Goal: Task Accomplishment & Management: Complete application form

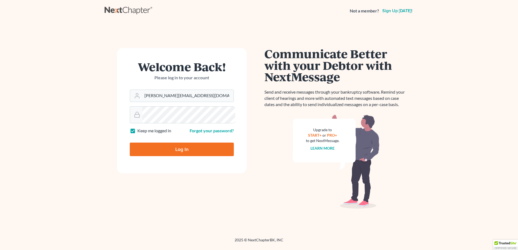
click at [179, 156] on input "Log In" at bounding box center [182, 150] width 104 height 14
type input "Thinking..."
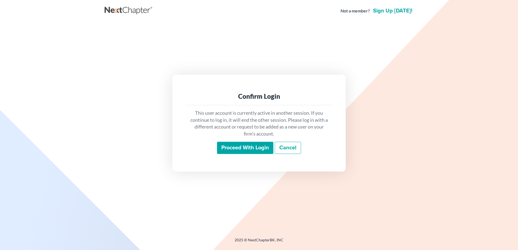
click at [246, 154] on input "Proceed with login" at bounding box center [245, 148] width 56 height 12
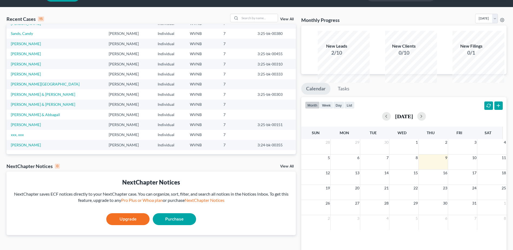
scroll to position [27, 0]
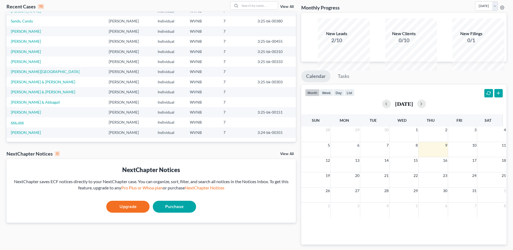
click at [22, 125] on link "xxx, xxx" at bounding box center [17, 122] width 13 height 5
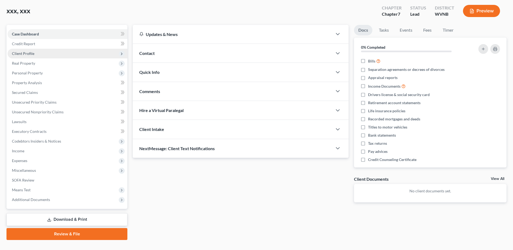
drag, startPoint x: 31, startPoint y: 80, endPoint x: 34, endPoint y: 80, distance: 3.0
click at [32, 56] on span "Client Profile" at bounding box center [23, 53] width 22 height 5
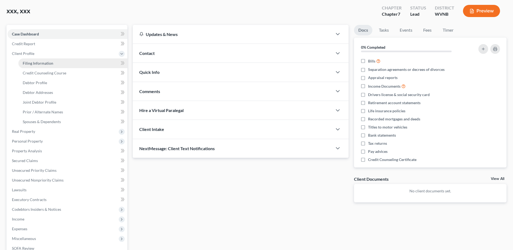
click at [53, 66] on span "Filing Information" at bounding box center [38, 63] width 31 height 5
select select "1"
select select "0"
select select "51"
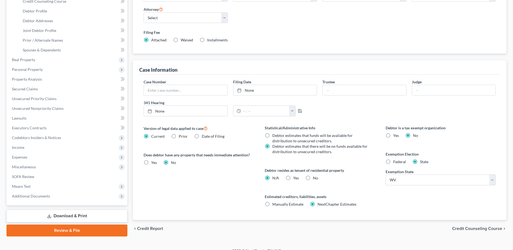
scroll to position [54, 0]
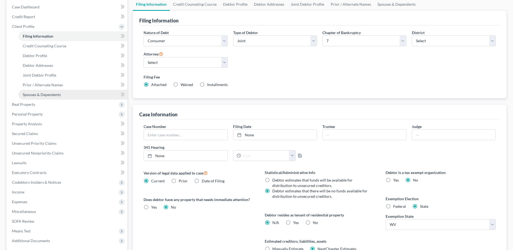
click at [57, 97] on span "Spouses & Dependents" at bounding box center [42, 94] width 38 height 5
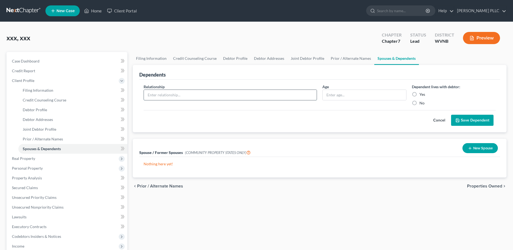
click at [253, 100] on input "text" at bounding box center [230, 95] width 173 height 10
type input "1"
click at [420, 97] on label "Yes" at bounding box center [423, 94] width 6 height 5
click at [422, 95] on input "Yes" at bounding box center [424, 94] width 4 height 4
radio input "true"
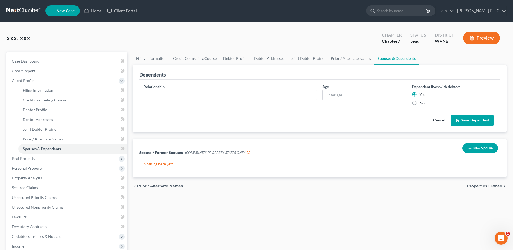
click at [451, 126] on button "Save Dependent" at bounding box center [472, 120] width 42 height 11
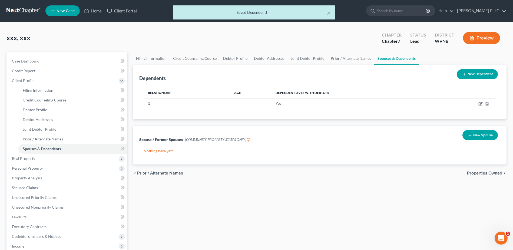
click at [457, 79] on button "New Dependent" at bounding box center [477, 74] width 41 height 10
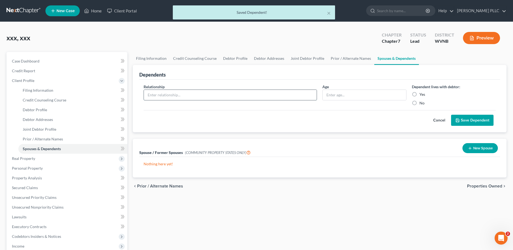
click at [169, 100] on input "text" at bounding box center [230, 95] width 173 height 10
type input "2"
click at [420, 97] on label "Yes" at bounding box center [423, 94] width 6 height 5
click at [422, 95] on input "Yes" at bounding box center [424, 94] width 4 height 4
radio input "true"
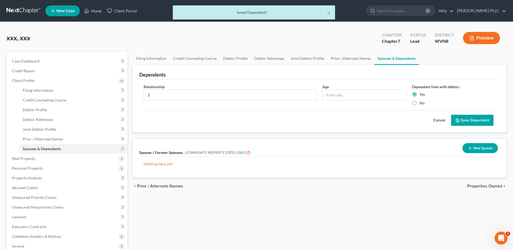
click at [451, 126] on button "Save Dependent" at bounding box center [472, 120] width 42 height 11
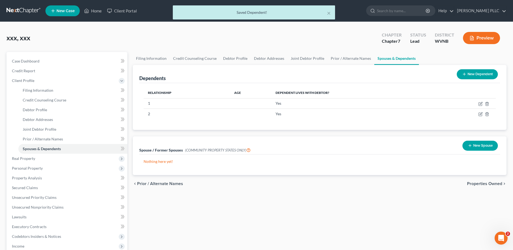
drag, startPoint x: 477, startPoint y: 116, endPoint x: 144, endPoint y: 161, distance: 336.0
click at [476, 79] on button "New Dependent" at bounding box center [477, 74] width 41 height 10
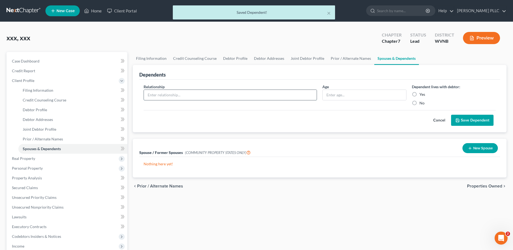
drag, startPoint x: 159, startPoint y: 147, endPoint x: 171, endPoint y: 150, distance: 13.2
click at [159, 100] on input "text" at bounding box center [230, 95] width 173 height 10
type input "3"
click at [420, 97] on label "Yes" at bounding box center [423, 94] width 6 height 5
click at [422, 95] on input "Yes" at bounding box center [424, 94] width 4 height 4
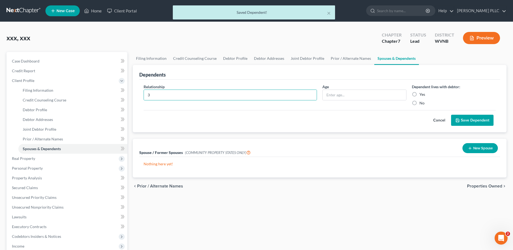
radio input "true"
click at [451, 126] on button "Save Dependent" at bounding box center [472, 120] width 42 height 11
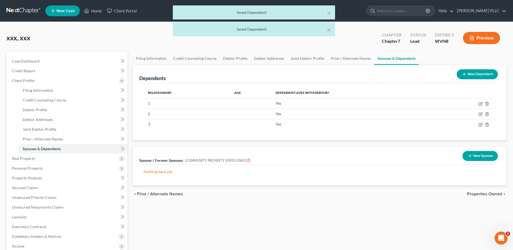
click at [460, 79] on button "New Dependent" at bounding box center [477, 74] width 41 height 10
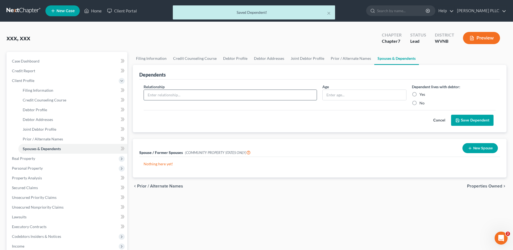
click at [161, 100] on input "text" at bounding box center [230, 95] width 173 height 10
type input "4"
click at [421, 97] on label "Yes" at bounding box center [423, 94] width 6 height 5
click at [422, 95] on input "Yes" at bounding box center [424, 94] width 4 height 4
radio input "true"
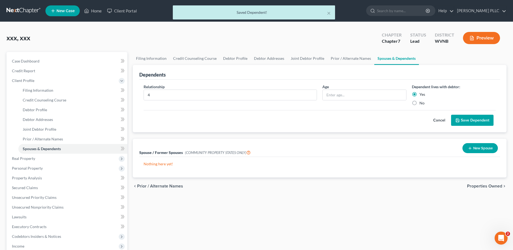
click at [459, 126] on button "Save Dependent" at bounding box center [472, 120] width 42 height 11
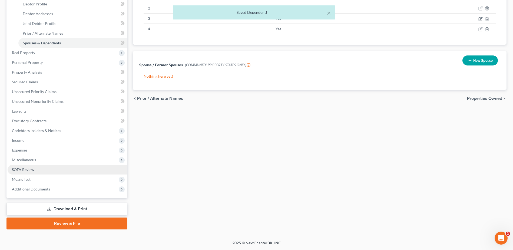
scroll to position [184, 0]
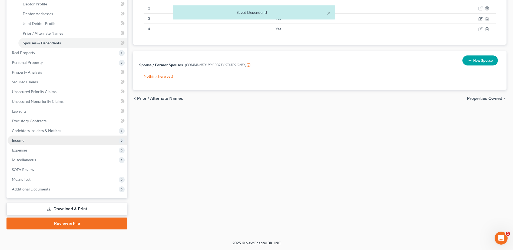
click at [24, 143] on span "Income" at bounding box center [18, 140] width 12 height 5
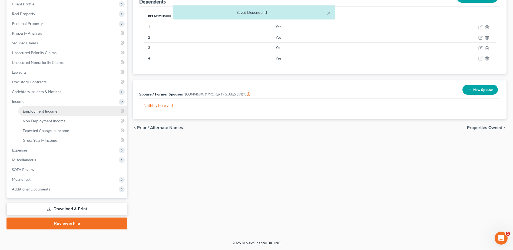
click at [56, 109] on span "Employment Income" at bounding box center [40, 111] width 35 height 5
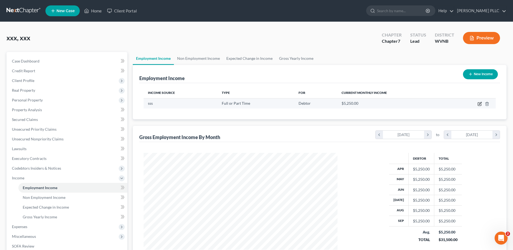
click at [478, 106] on icon "button" at bounding box center [479, 104] width 3 height 3
select select "0"
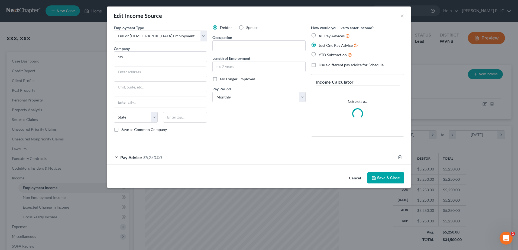
scroll to position [133, 207]
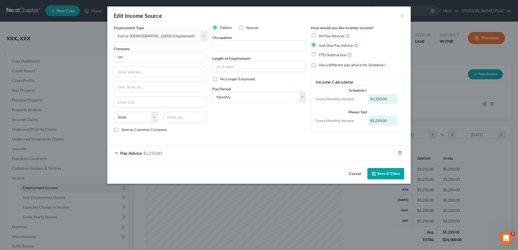
click at [143, 156] on span "$5,250.00" at bounding box center [152, 152] width 19 height 5
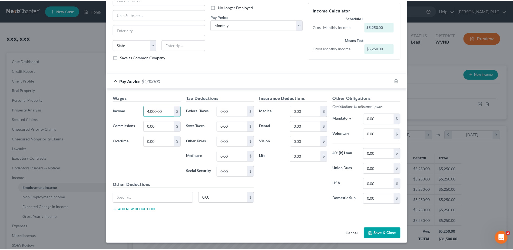
scroll to position [189, 0]
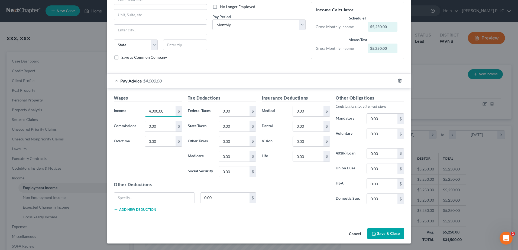
type input "4,000.00"
click at [404, 228] on button "Save & Close" at bounding box center [385, 233] width 37 height 11
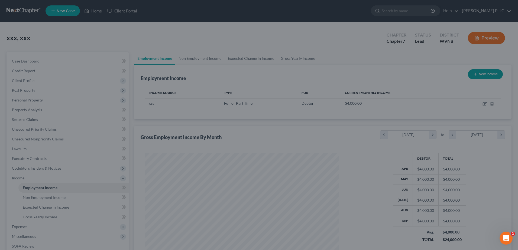
scroll to position [270542, 270470]
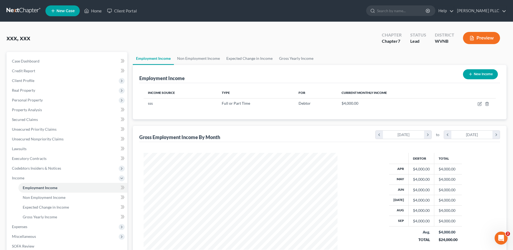
click at [472, 79] on button "New Income" at bounding box center [480, 74] width 35 height 10
select select "0"
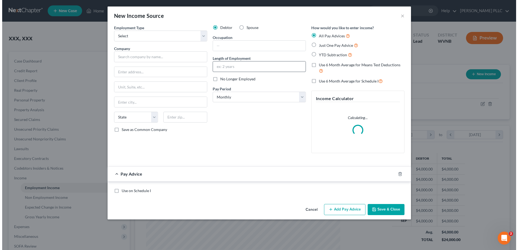
scroll to position [133, 207]
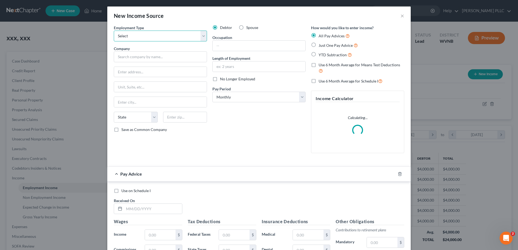
click at [137, 41] on select "Select Full or [DEMOGRAPHIC_DATA] Employment Self Employment" at bounding box center [160, 36] width 93 height 11
select select "0"
click at [114, 41] on select "Select Full or [DEMOGRAPHIC_DATA] Employment Self Employment" at bounding box center [160, 36] width 93 height 11
click at [246, 30] on label "Spouse" at bounding box center [252, 27] width 12 height 5
click at [248, 28] on input "Spouse" at bounding box center [250, 27] width 4 height 4
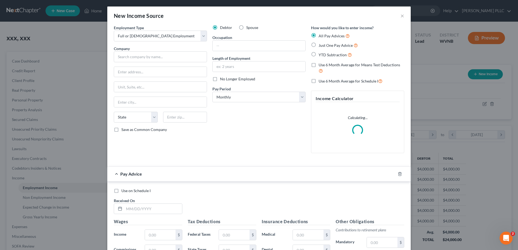
radio input "true"
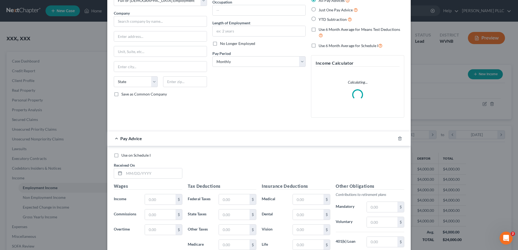
scroll to position [108, 0]
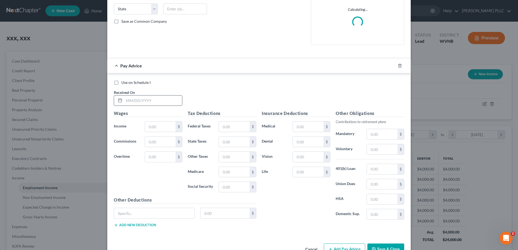
click at [124, 106] on input "text" at bounding box center [153, 101] width 58 height 10
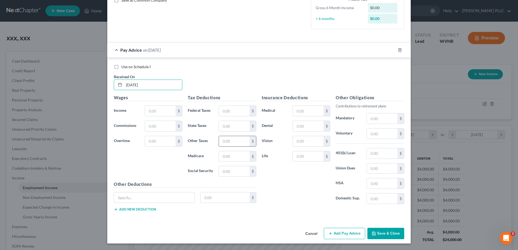
scroll to position [217, 0]
type input "[DATE]"
drag, startPoint x: 122, startPoint y: 105, endPoint x: 76, endPoint y: 105, distance: 46.3
click at [111, 106] on div "Income * $" at bounding box center [148, 111] width 74 height 11
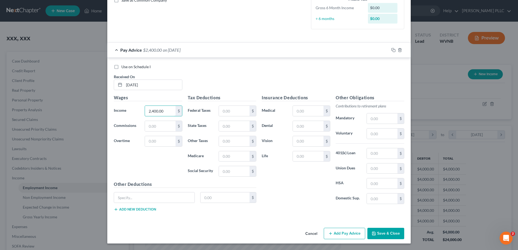
type input "2,400.00"
click at [404, 228] on button "Save & Close" at bounding box center [385, 233] width 37 height 11
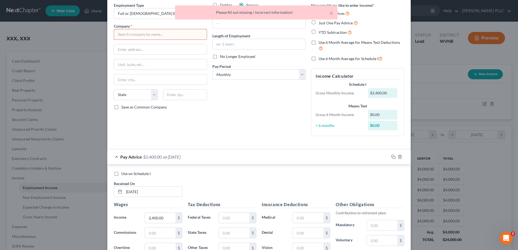
scroll to position [0, 0]
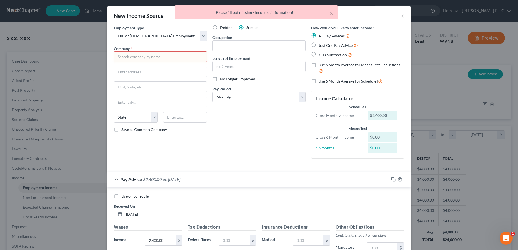
click at [116, 62] on input "text" at bounding box center [160, 56] width 93 height 11
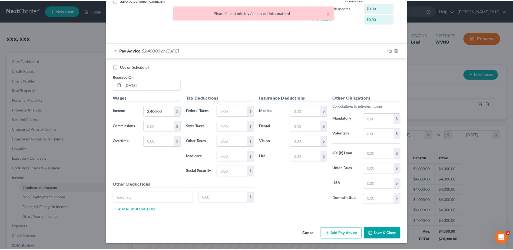
scroll to position [261, 0]
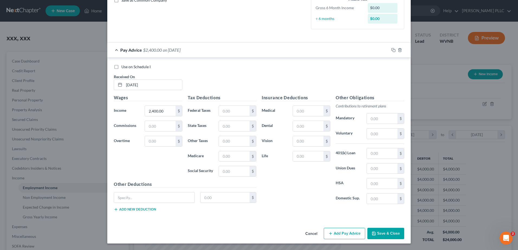
type input "sss"
click at [404, 228] on button "Save & Close" at bounding box center [385, 233] width 37 height 11
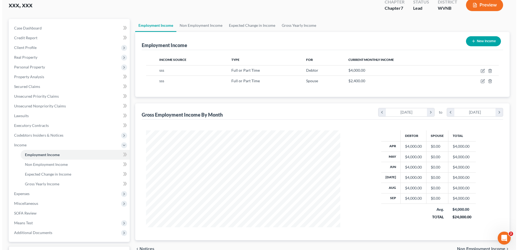
scroll to position [27, 0]
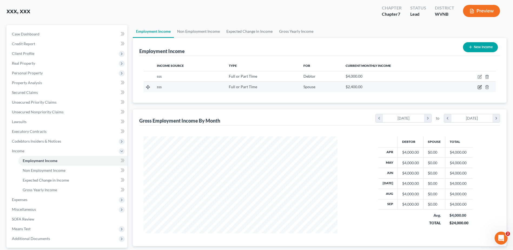
click at [478, 89] on icon "button" at bounding box center [479, 87] width 3 height 3
select select "0"
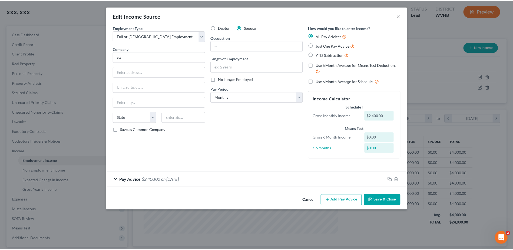
scroll to position [39, 0]
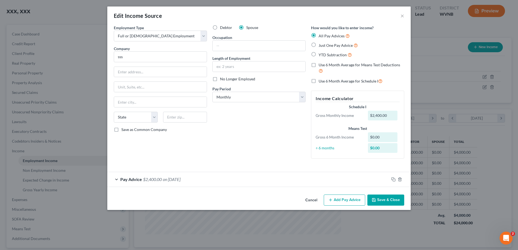
click at [404, 206] on button "Save & Close" at bounding box center [385, 200] width 37 height 11
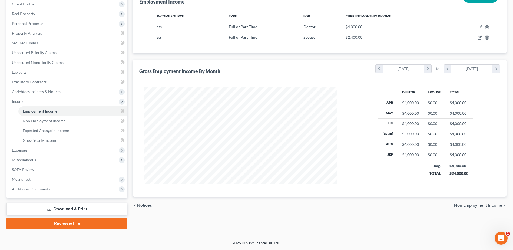
scroll to position [197, 0]
click at [31, 177] on span "Means Test" at bounding box center [21, 179] width 19 height 5
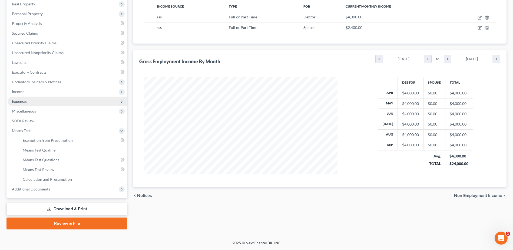
scroll to position [116, 0]
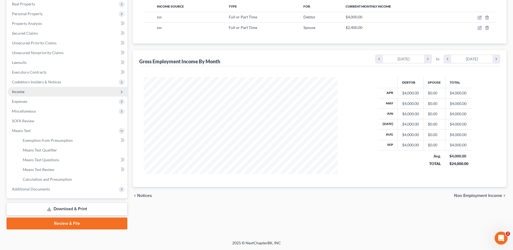
click at [24, 94] on span "Income" at bounding box center [18, 91] width 12 height 5
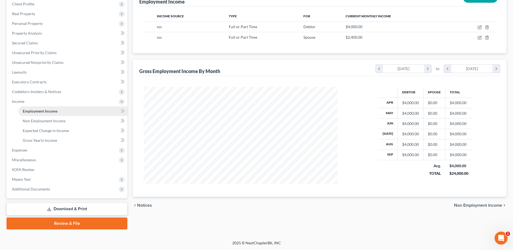
click at [36, 113] on span "Employment Income" at bounding box center [40, 111] width 35 height 5
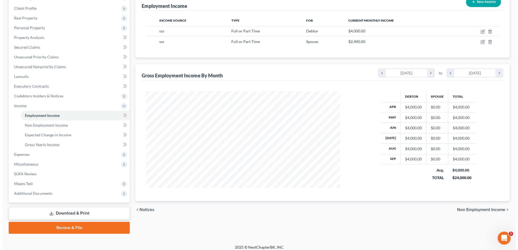
scroll to position [89, 0]
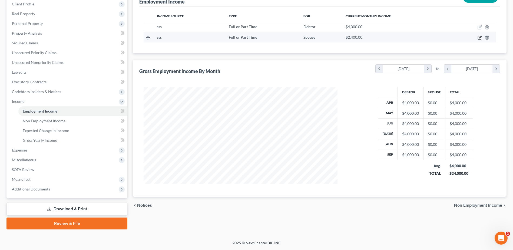
click at [478, 40] on icon "button" at bounding box center [480, 37] width 4 height 4
select select "0"
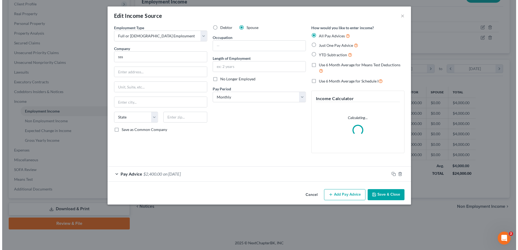
scroll to position [133, 207]
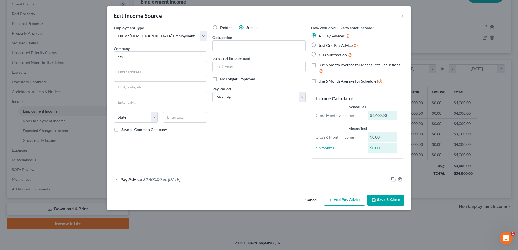
click at [332, 48] on label "Just One Pay Advice" at bounding box center [337, 45] width 39 height 6
click at [324, 46] on input "Just One Pay Advice" at bounding box center [322, 44] width 4 height 4
radio input "true"
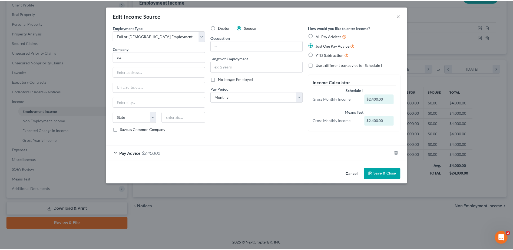
scroll to position [9, 0]
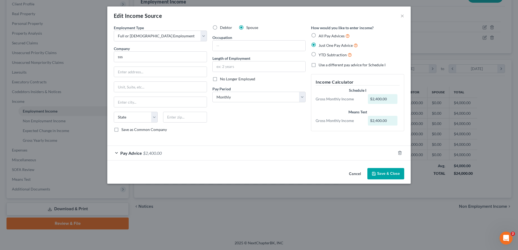
click at [404, 179] on button "Save & Close" at bounding box center [385, 173] width 37 height 11
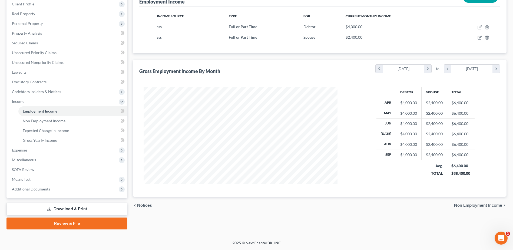
scroll to position [197, 0]
click at [31, 177] on span "Means Test" at bounding box center [21, 179] width 19 height 5
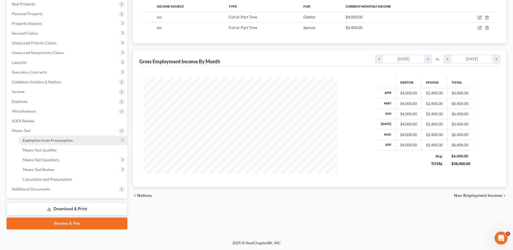
click at [67, 138] on span "Exemption from Presumption" at bounding box center [48, 140] width 50 height 5
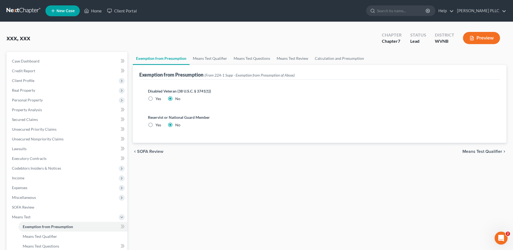
click at [463, 154] on span "Means Test Qualifier" at bounding box center [483, 151] width 40 height 4
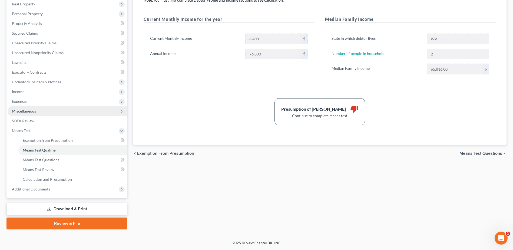
scroll to position [81, 0]
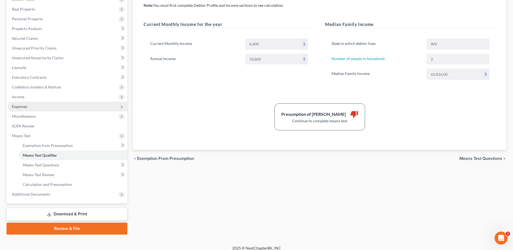
click at [27, 109] on span "Expenses" at bounding box center [19, 106] width 15 height 5
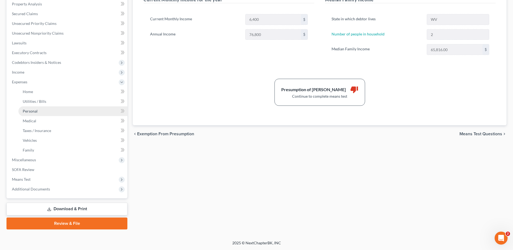
scroll to position [162, 0]
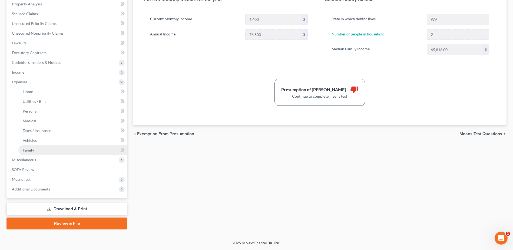
click at [34, 152] on span "Family" at bounding box center [28, 150] width 11 height 5
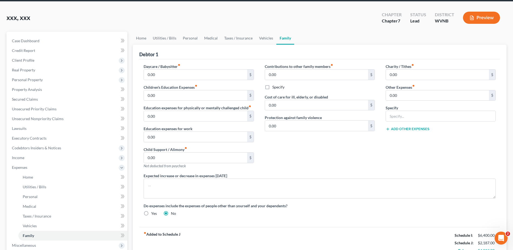
scroll to position [54, 0]
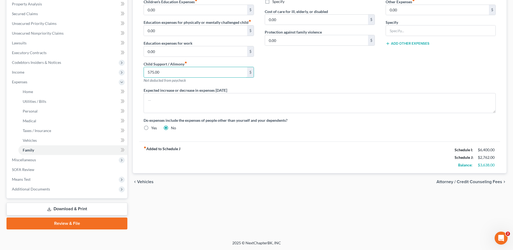
type input "575.00"
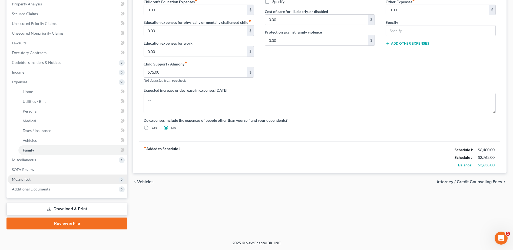
click at [31, 177] on span "Means Test" at bounding box center [21, 179] width 19 height 5
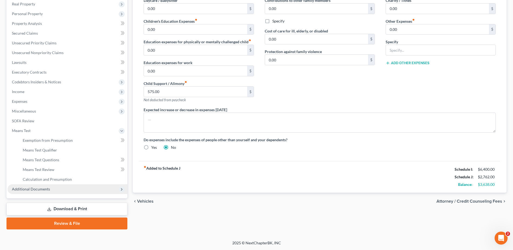
scroll to position [211, 0]
click at [62, 138] on span "Exemption from Presumption" at bounding box center [48, 140] width 50 height 5
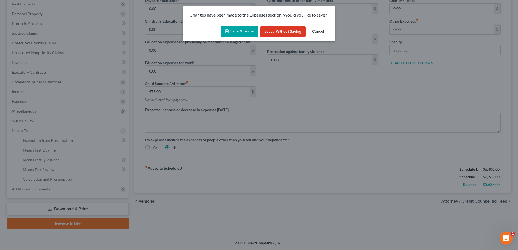
click at [243, 37] on button "Save & Leave" at bounding box center [238, 31] width 37 height 11
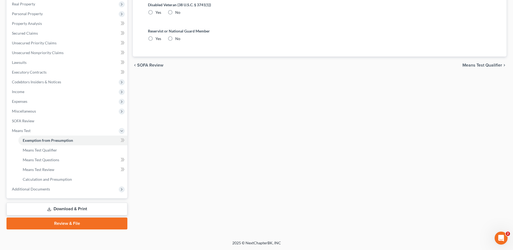
radio input "true"
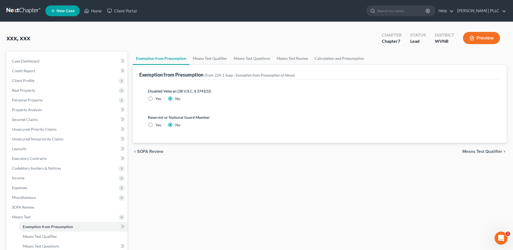
click at [463, 154] on span "Means Test Qualifier" at bounding box center [483, 151] width 40 height 4
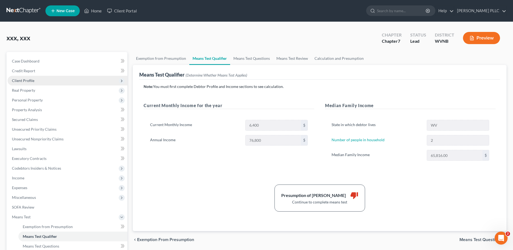
click at [33, 83] on span "Client Profile" at bounding box center [23, 80] width 22 height 5
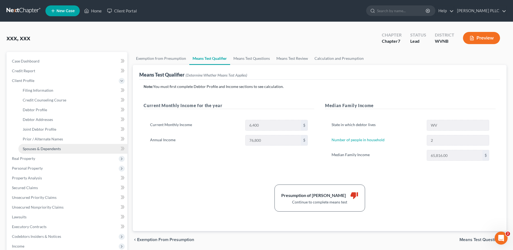
drag, startPoint x: 71, startPoint y: 202, endPoint x: 75, endPoint y: 201, distance: 4.0
click at [61, 151] on span "Spouses & Dependents" at bounding box center [42, 148] width 38 height 5
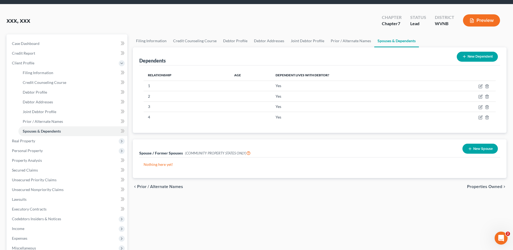
scroll to position [81, 0]
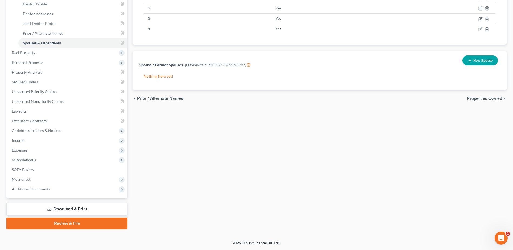
click at [467, 101] on span "Properties Owned" at bounding box center [484, 98] width 35 height 4
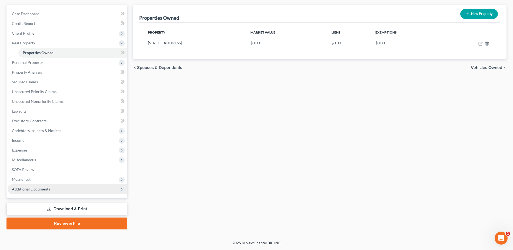
scroll to position [157, 0]
click at [31, 177] on span "Means Test" at bounding box center [21, 179] width 19 height 5
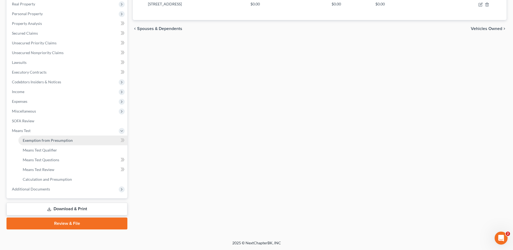
click at [42, 143] on span "Exemption from Presumption" at bounding box center [48, 140] width 50 height 5
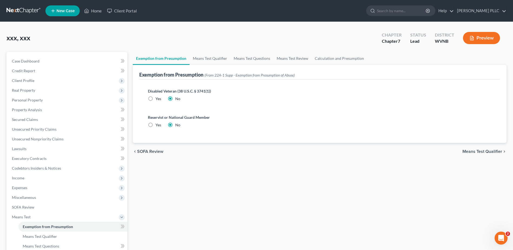
click at [463, 154] on span "Means Test Qualifier" at bounding box center [483, 151] width 40 height 4
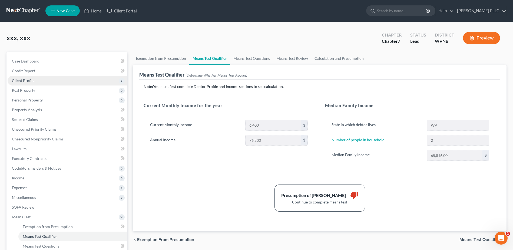
click at [40, 86] on span "Client Profile" at bounding box center [68, 81] width 120 height 10
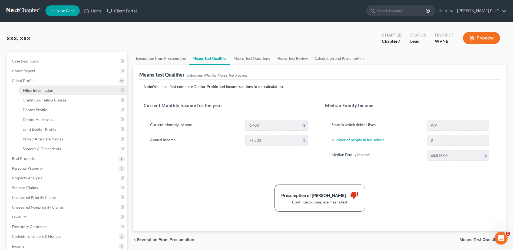
click at [39, 93] on span "Filing Information" at bounding box center [38, 90] width 31 height 5
select select "1"
select select "0"
select select "88"
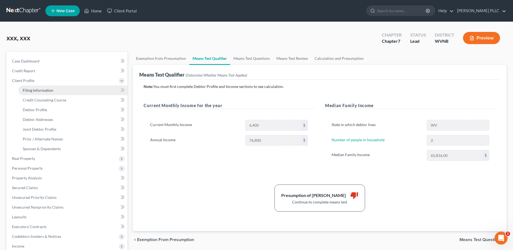
select select "0"
select select "51"
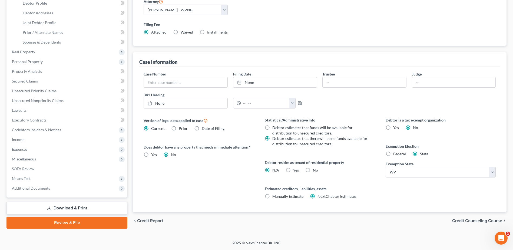
scroll to position [285, 0]
click at [453, 219] on span "Credit Counseling Course" at bounding box center [478, 221] width 50 height 4
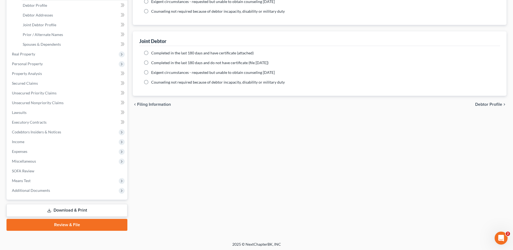
scroll to position [135, 0]
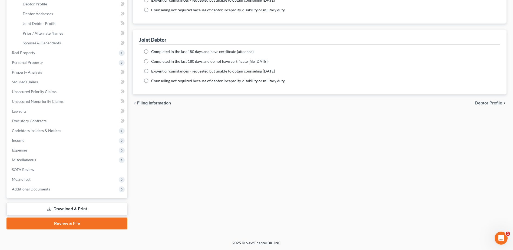
click at [476, 105] on span "Debtor Profile" at bounding box center [489, 103] width 27 height 4
select select "1"
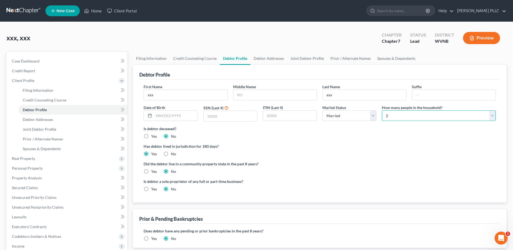
click at [399, 121] on select "Select 1 2 3 4 5 6 7 8 9 10 11 12 13 14 15 16 17 18 19 20" at bounding box center [439, 115] width 114 height 11
select select "5"
click at [382, 121] on select "Select 1 2 3 4 5 6 7 8 9 10 11 12 13 14 15 16 17 18 19 20" at bounding box center [439, 115] width 114 height 11
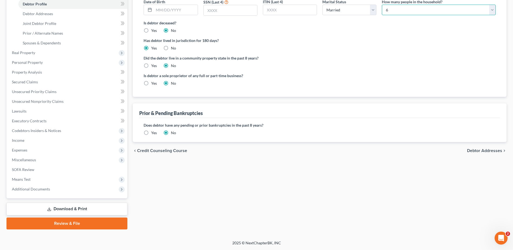
scroll to position [189, 0]
click at [466, 159] on div "chevron_left Credit Counseling Course Debtor Addresses chevron_right" at bounding box center [320, 150] width 374 height 17
click at [467, 153] on span "Debtor Addresses" at bounding box center [484, 151] width 35 height 4
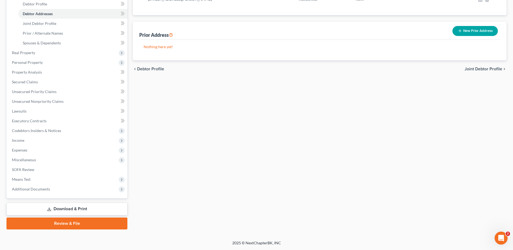
scroll to position [189, 0]
drag, startPoint x: 31, startPoint y: 201, endPoint x: 43, endPoint y: 204, distance: 12.3
click at [31, 182] on span "Means Test" at bounding box center [21, 179] width 19 height 5
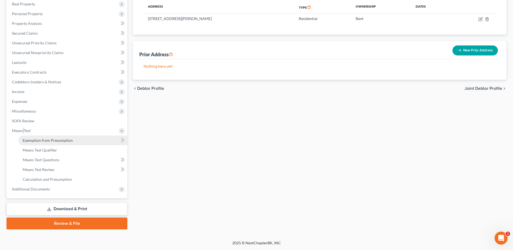
click at [57, 138] on span "Exemption from Presumption" at bounding box center [48, 140] width 50 height 5
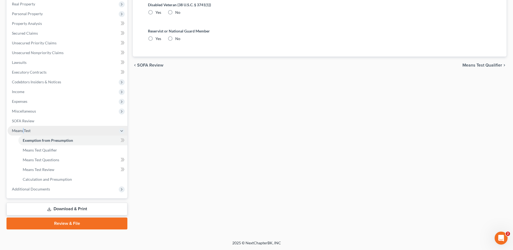
radio input "true"
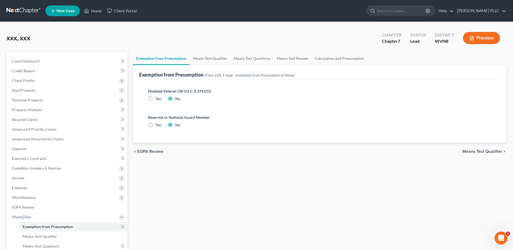
click at [463, 154] on span "Means Test Qualifier" at bounding box center [483, 151] width 40 height 4
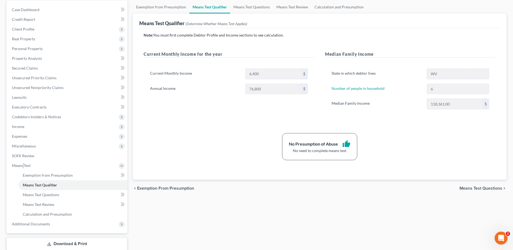
scroll to position [54, 0]
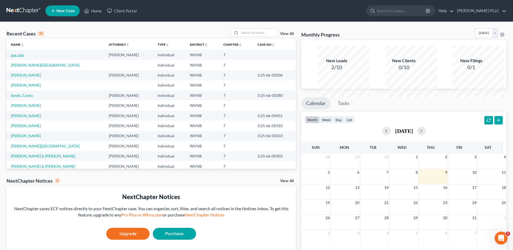
click at [24, 57] on link "xxx, xxx" at bounding box center [17, 55] width 13 height 5
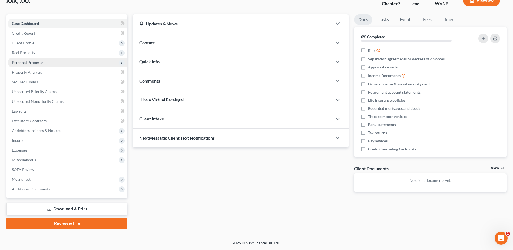
scroll to position [27, 0]
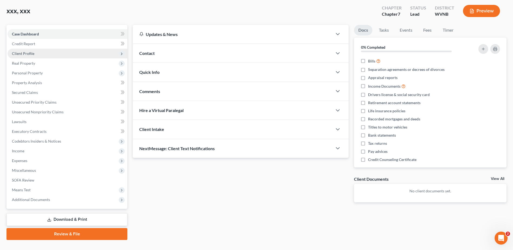
click at [34, 56] on span "Client Profile" at bounding box center [23, 53] width 22 height 5
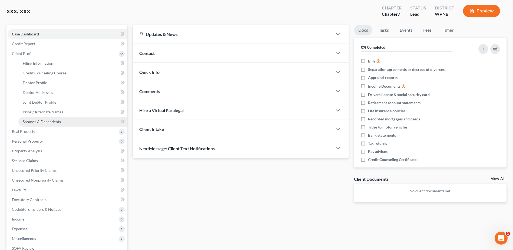
drag, startPoint x: 73, startPoint y: 175, endPoint x: 86, endPoint y: 179, distance: 13.1
click at [61, 124] on span "Spouses & Dependents" at bounding box center [42, 121] width 38 height 5
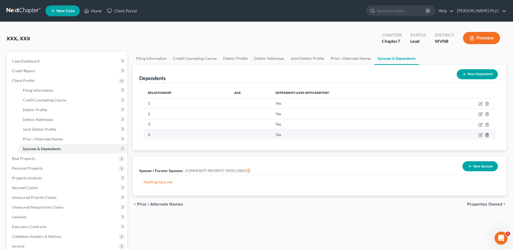
click at [485, 137] on icon "button" at bounding box center [487, 135] width 4 height 4
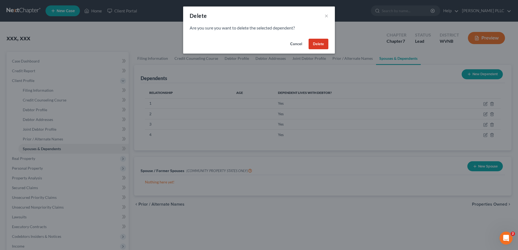
click at [328, 50] on button "Delete" at bounding box center [318, 44] width 20 height 11
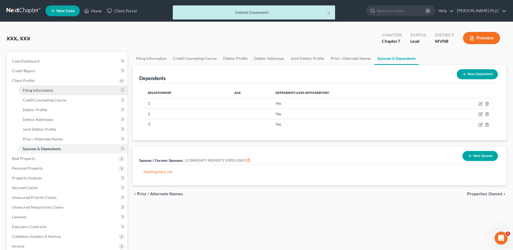
click at [47, 93] on span "Filing Information" at bounding box center [38, 90] width 31 height 5
select select "1"
select select "0"
select select "51"
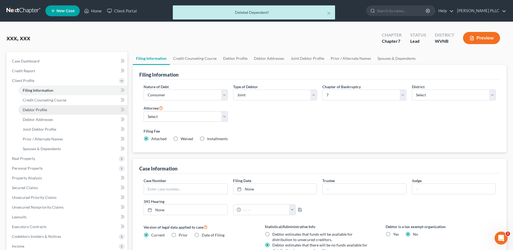
drag, startPoint x: 51, startPoint y: 150, endPoint x: 72, endPoint y: 154, distance: 22.0
click at [47, 112] on span "Debtor Profile" at bounding box center [35, 109] width 24 height 5
select select "1"
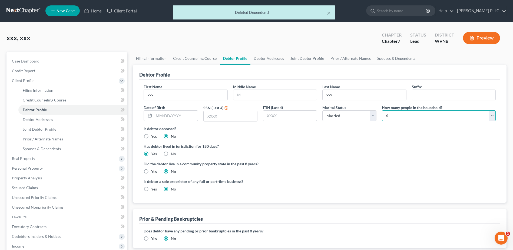
click at [401, 121] on select "Select 1 2 3 4 5 6 7 8 9 10 11 12 13 14 15 16 17 18 19 20" at bounding box center [439, 115] width 114 height 11
click at [382, 121] on select "Select 1 2 3 4 5 6 7 8 9 10 11 12 13 14 15 16 17 18 19 20" at bounding box center [439, 115] width 114 height 11
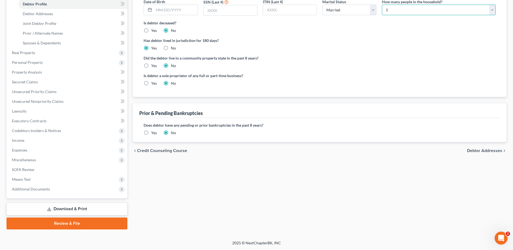
scroll to position [27, 0]
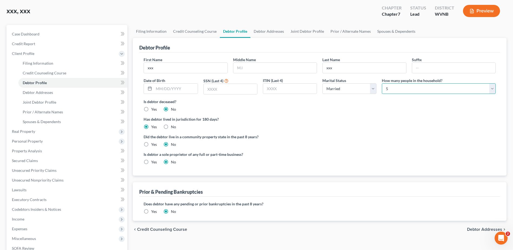
click at [408, 94] on select "Select 1 2 3 4 5 6 7 8 9 10 11 12 13 14 15 16 17 18 19 20" at bounding box center [439, 88] width 114 height 11
select select "2"
click at [382, 94] on select "Select 1 2 3 4 5 6 7 8 9 10 11 12 13 14 15 16 17 18 19 20" at bounding box center [439, 88] width 114 height 11
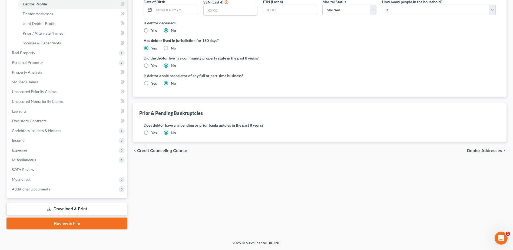
click at [467, 153] on span "Debtor Addresses" at bounding box center [484, 151] width 35 height 4
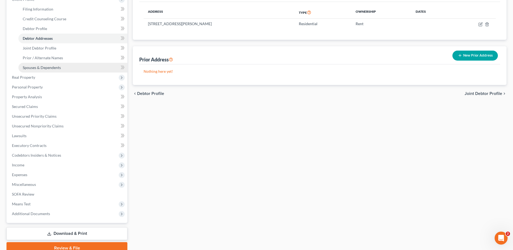
click at [61, 70] on span "Spouses & Dependents" at bounding box center [42, 67] width 38 height 5
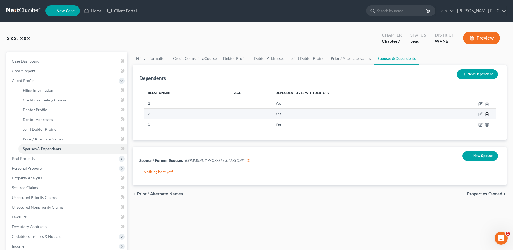
click at [485, 116] on icon "button" at bounding box center [487, 114] width 4 height 4
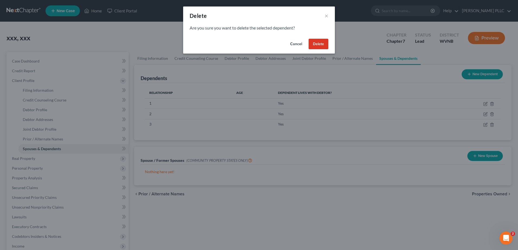
click at [328, 50] on button "Delete" at bounding box center [318, 44] width 20 height 11
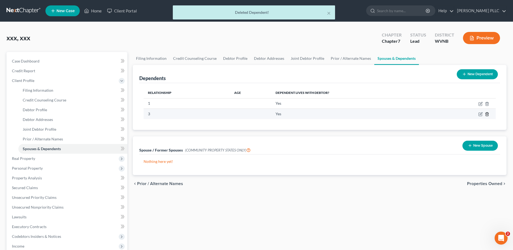
click at [486, 116] on icon "button" at bounding box center [487, 115] width 2 height 4
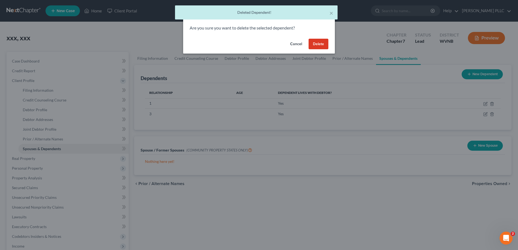
click at [328, 50] on button "Delete" at bounding box center [318, 44] width 20 height 11
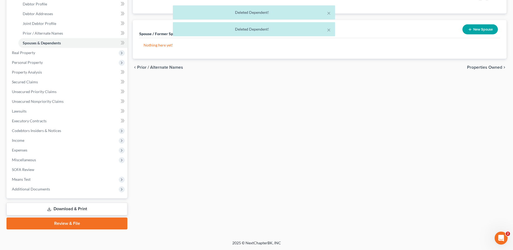
scroll to position [238, 0]
click at [31, 177] on span "Means Test" at bounding box center [21, 179] width 19 height 5
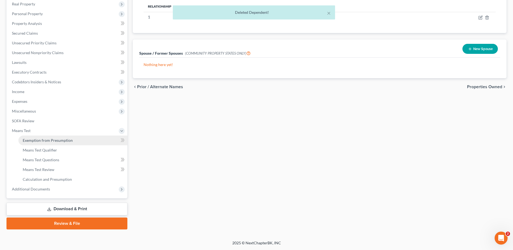
click at [44, 143] on span "Exemption from Presumption" at bounding box center [48, 140] width 50 height 5
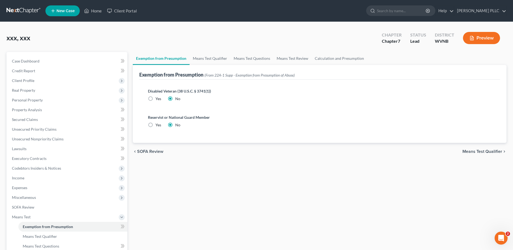
click at [477, 154] on span "Means Test Qualifier" at bounding box center [483, 151] width 40 height 4
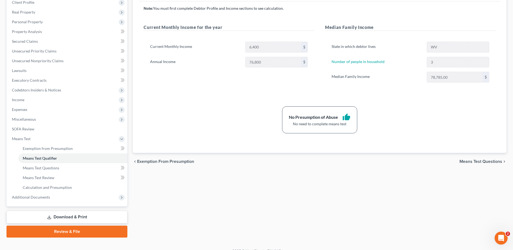
scroll to position [81, 0]
